Goal: Task Accomplishment & Management: Manage account settings

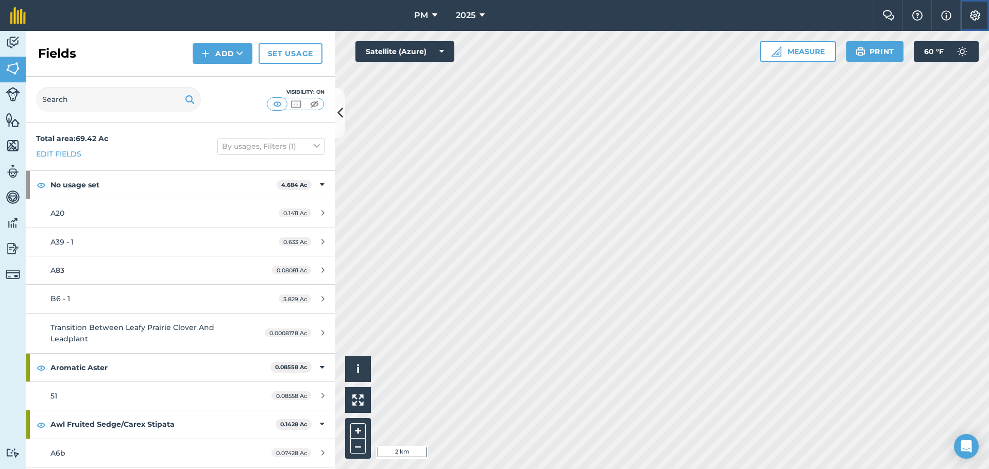
click at [975, 16] on img at bounding box center [975, 15] width 12 height 10
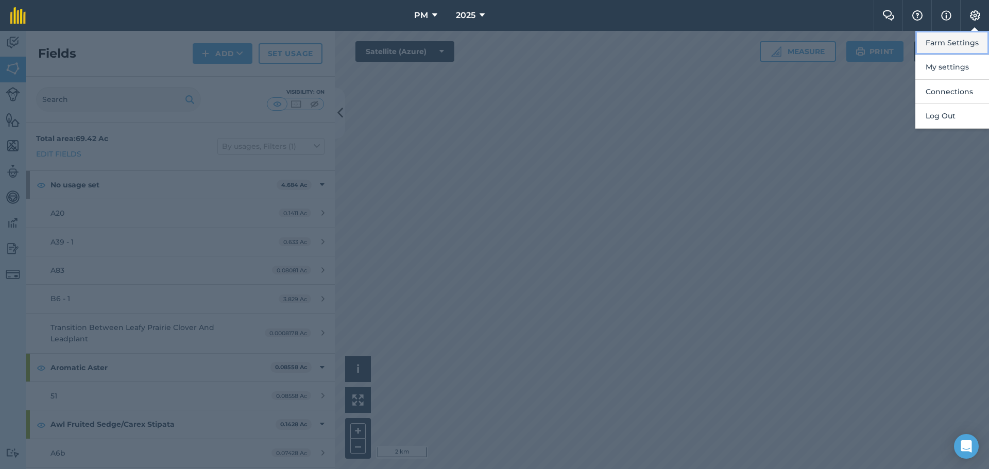
click at [958, 43] on button "Farm Settings" at bounding box center [952, 43] width 74 height 24
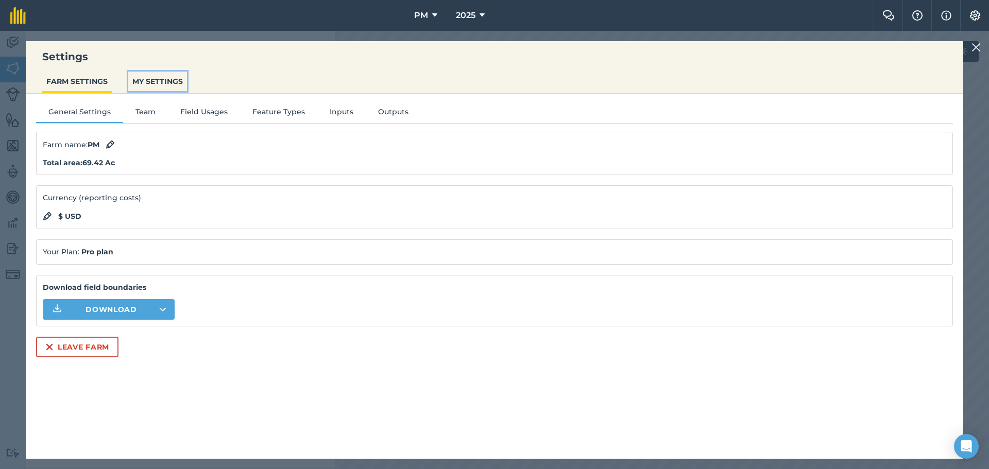
click at [151, 80] on button "MY SETTINGS" at bounding box center [157, 82] width 59 height 20
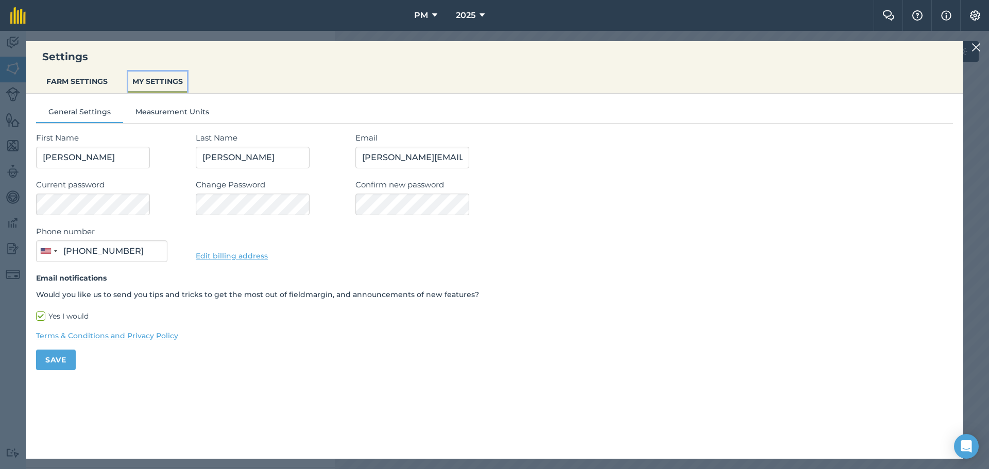
type input "[PHONE_NUMBER]"
click at [89, 85] on button "FARM SETTINGS" at bounding box center [77, 82] width 70 height 20
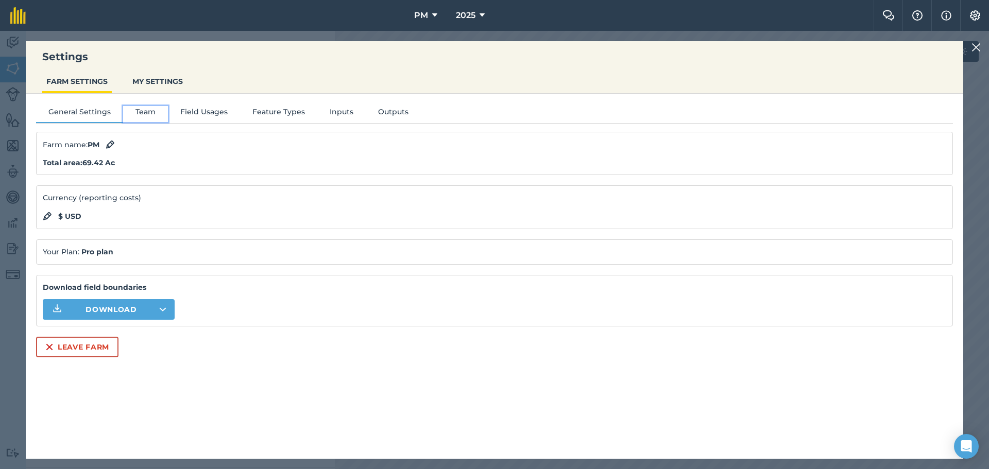
click at [155, 112] on button "Team" at bounding box center [145, 113] width 45 height 15
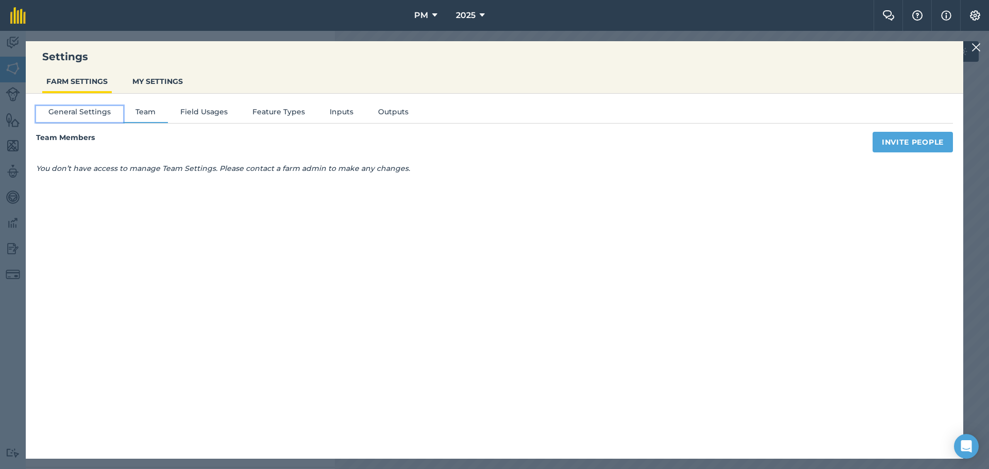
click at [91, 116] on button "General Settings" at bounding box center [79, 113] width 87 height 15
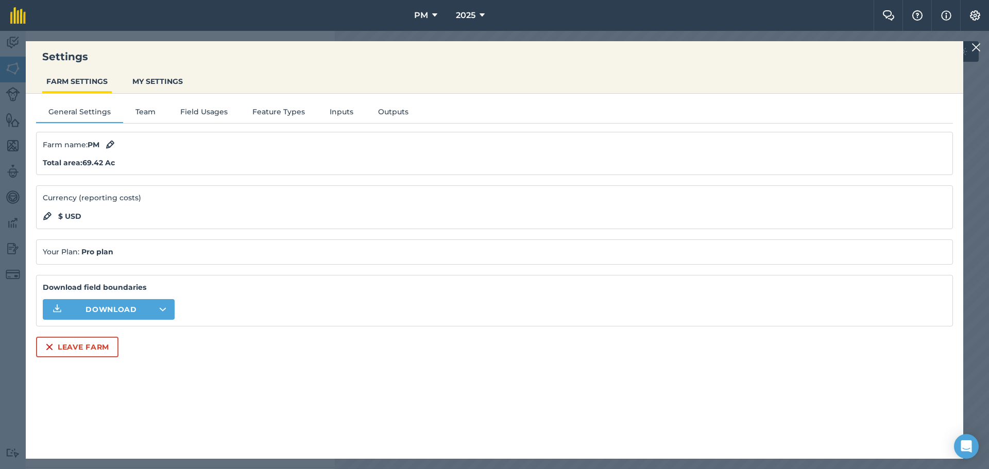
drag, startPoint x: 109, startPoint y: 149, endPoint x: 456, endPoint y: 77, distance: 355.1
click at [456, 77] on ul "FARM SETTINGS MY SETTINGS" at bounding box center [494, 83] width 937 height 22
click at [297, 106] on div "General Settings Team Field Usages Feature Types Inputs Outputs Farm name : PM …" at bounding box center [494, 271] width 937 height 355
click at [295, 111] on button "Feature Types" at bounding box center [278, 113] width 77 height 15
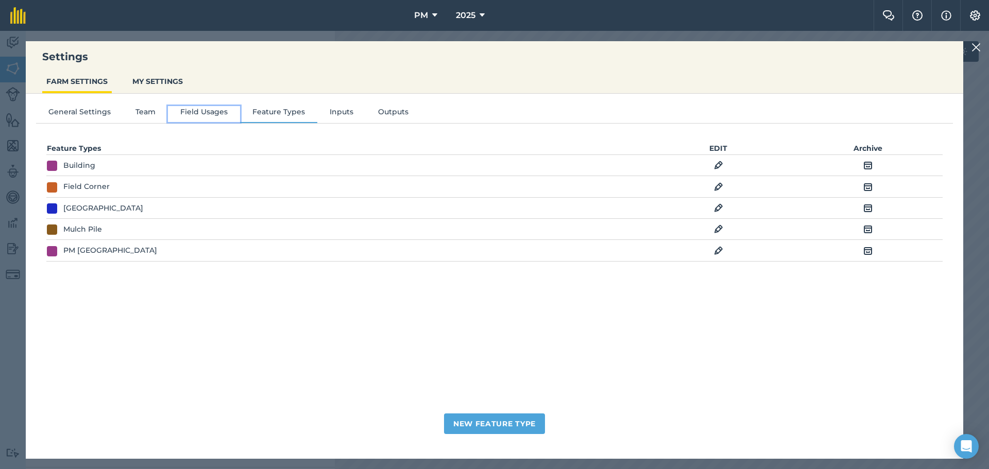
click at [232, 112] on button "Field Usages" at bounding box center [204, 113] width 72 height 15
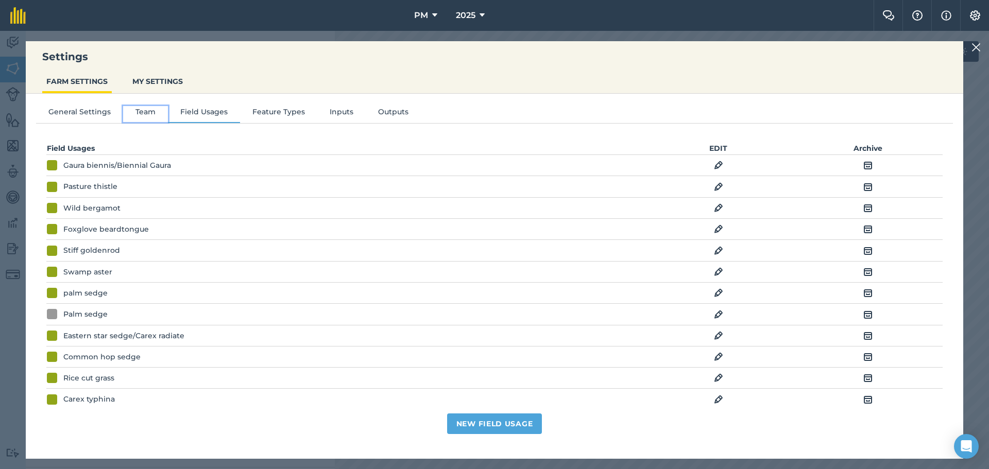
click at [157, 109] on button "Team" at bounding box center [145, 113] width 45 height 15
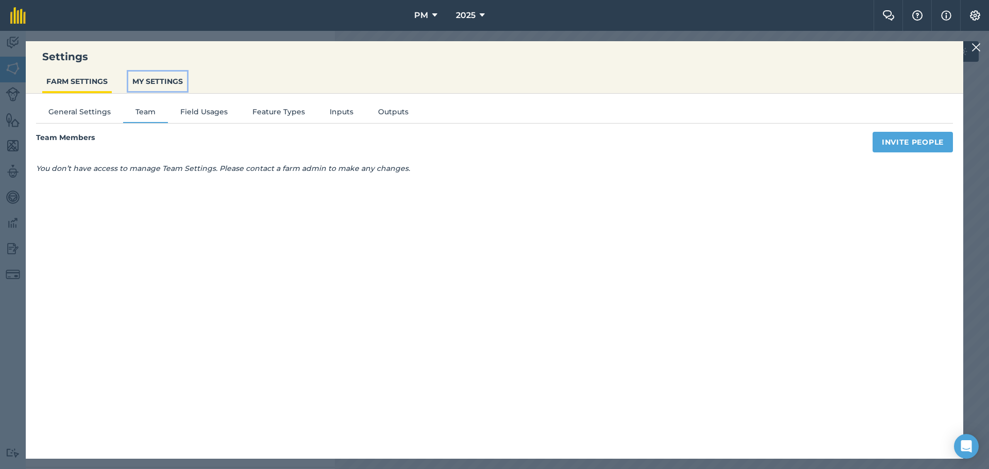
click at [160, 74] on button "MY SETTINGS" at bounding box center [157, 82] width 59 height 20
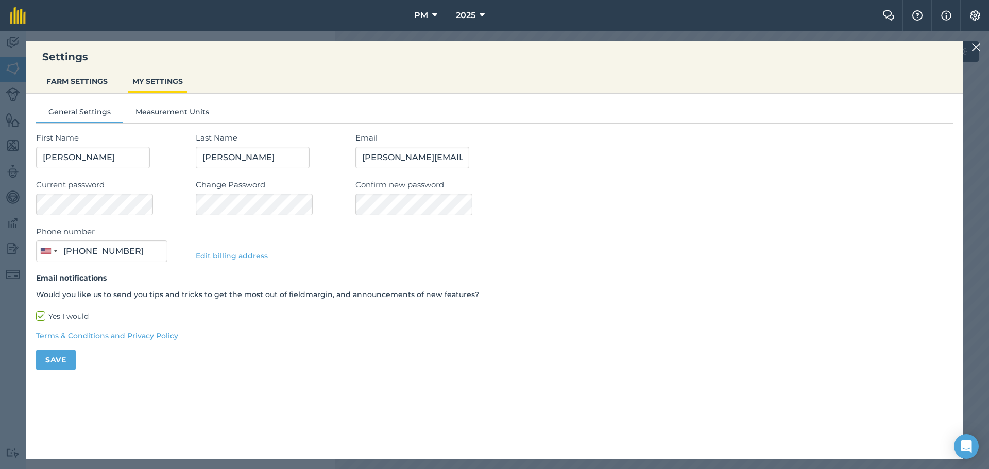
click at [972, 50] on img at bounding box center [975, 47] width 9 height 12
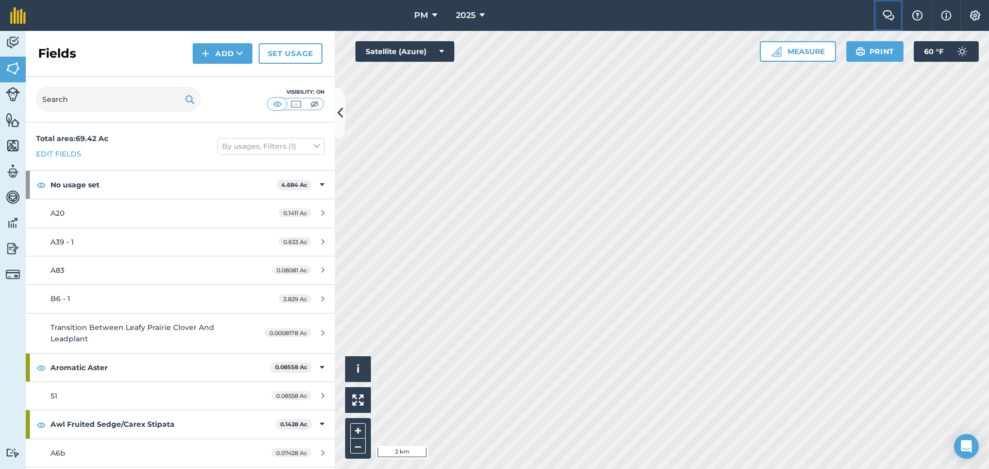
click at [883, 16] on img at bounding box center [888, 15] width 12 height 10
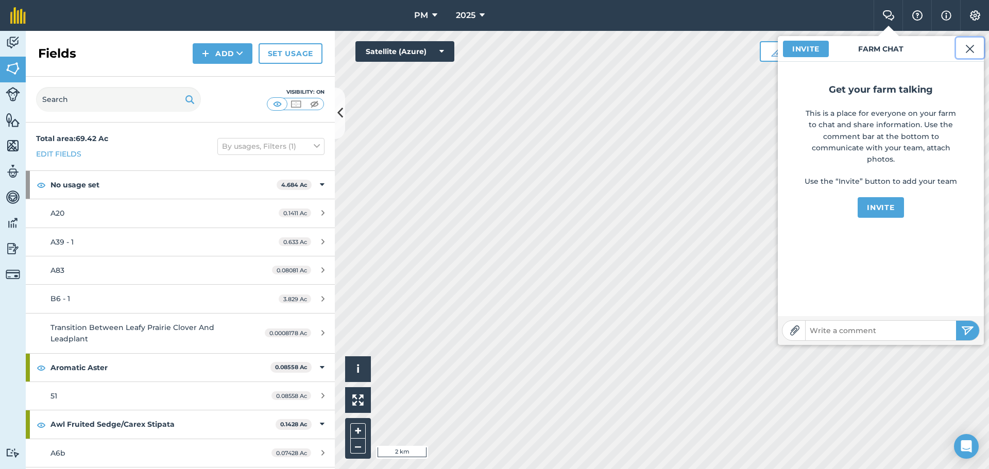
click at [973, 49] on img at bounding box center [969, 49] width 9 height 12
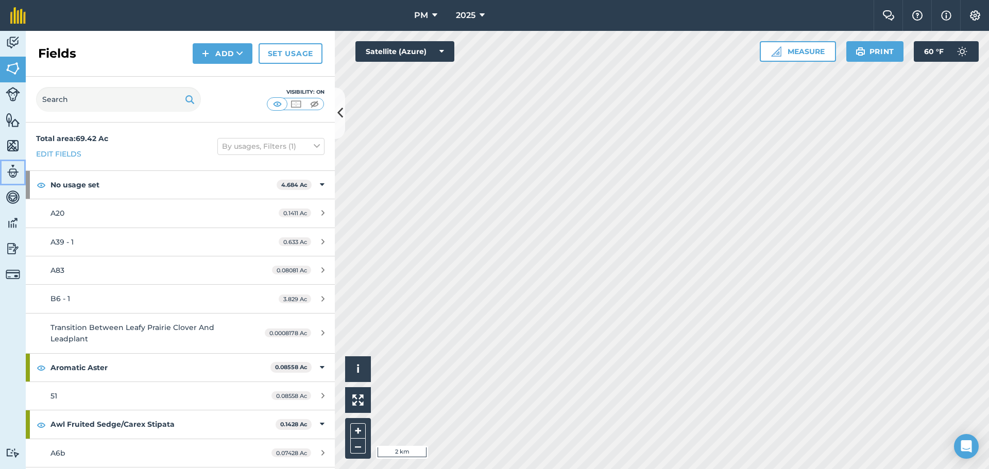
click at [10, 173] on img at bounding box center [13, 171] width 14 height 15
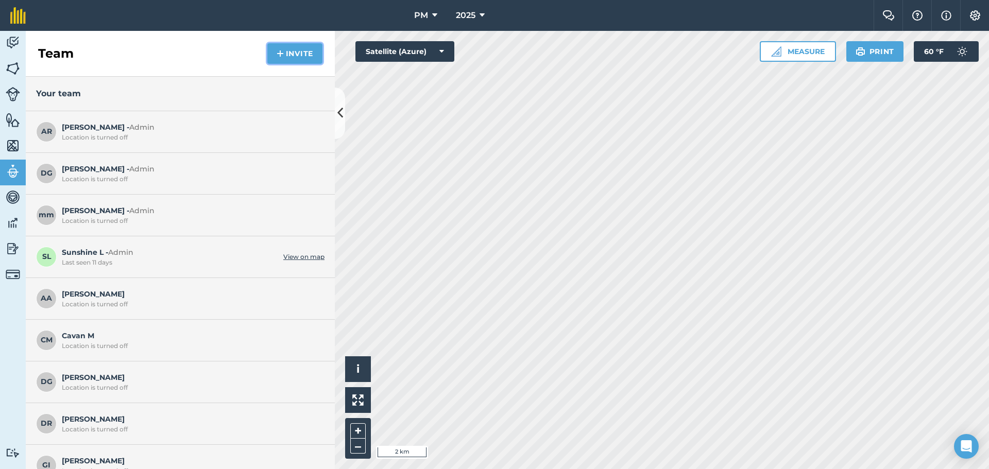
click at [283, 61] on button "Invite" at bounding box center [294, 53] width 55 height 21
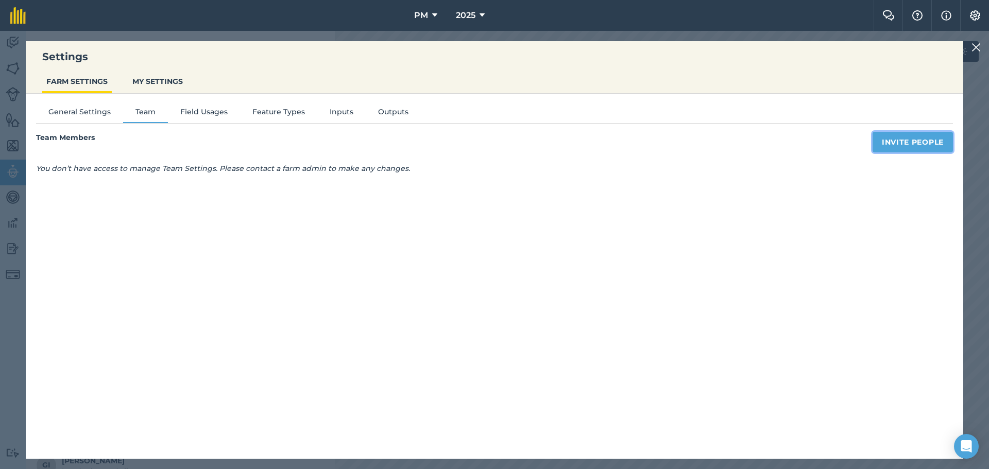
click at [897, 141] on button "Invite People" at bounding box center [912, 142] width 80 height 21
select select "MEMBER"
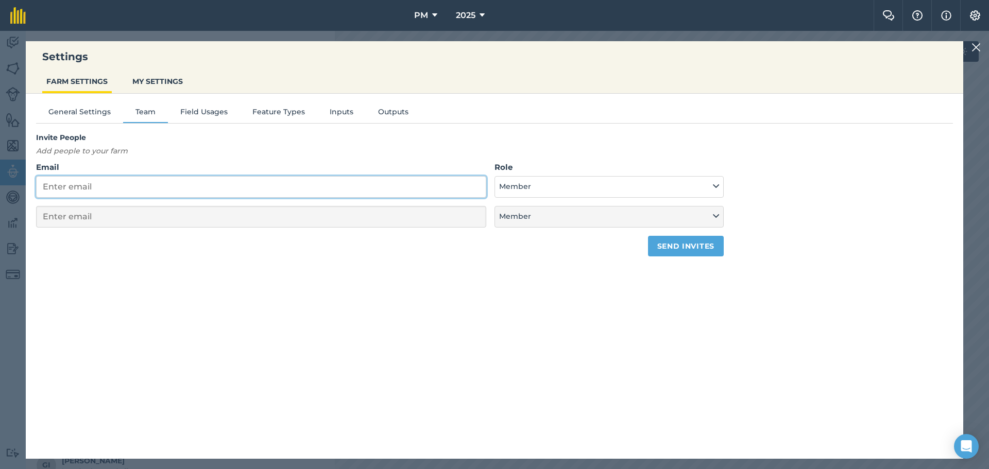
click at [301, 194] on input "Email" at bounding box center [261, 187] width 450 height 22
select select "MEMBER"
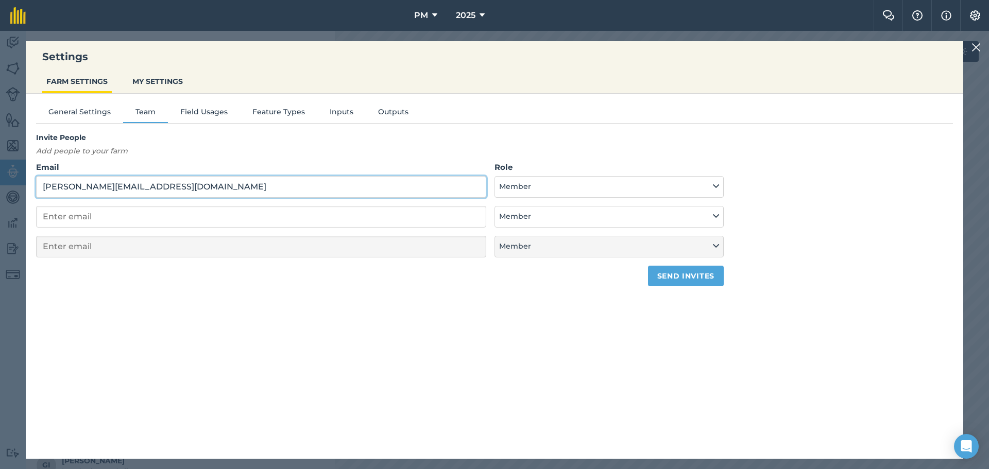
type input "[PERSON_NAME][EMAIL_ADDRESS][DOMAIN_NAME]"
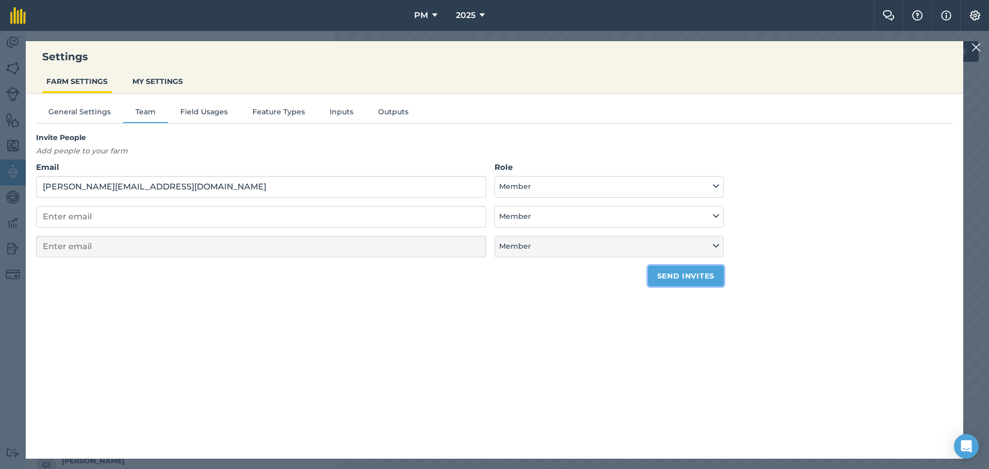
click at [666, 272] on button "Send invites" at bounding box center [686, 276] width 76 height 21
